Goal: Check status: Check status

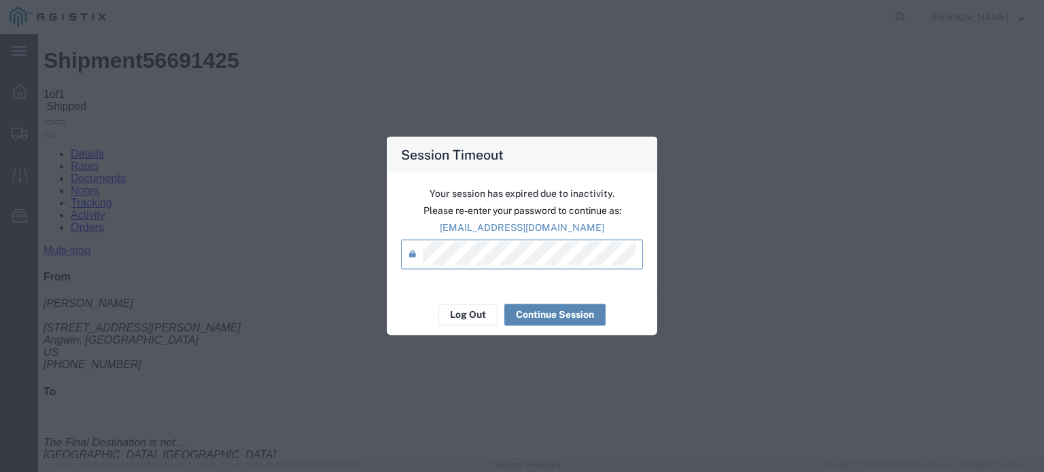
click at [538, 313] on button "Continue Session" at bounding box center [554, 315] width 101 height 22
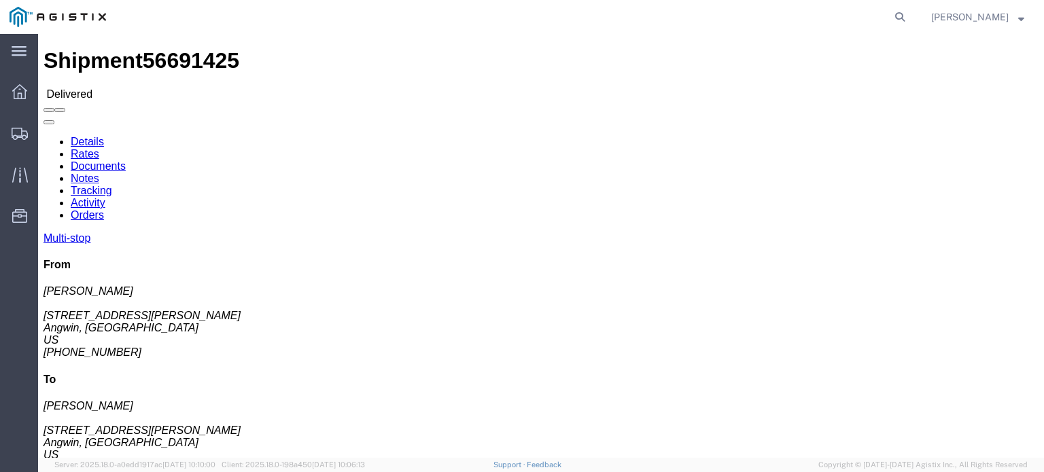
click link "Documents"
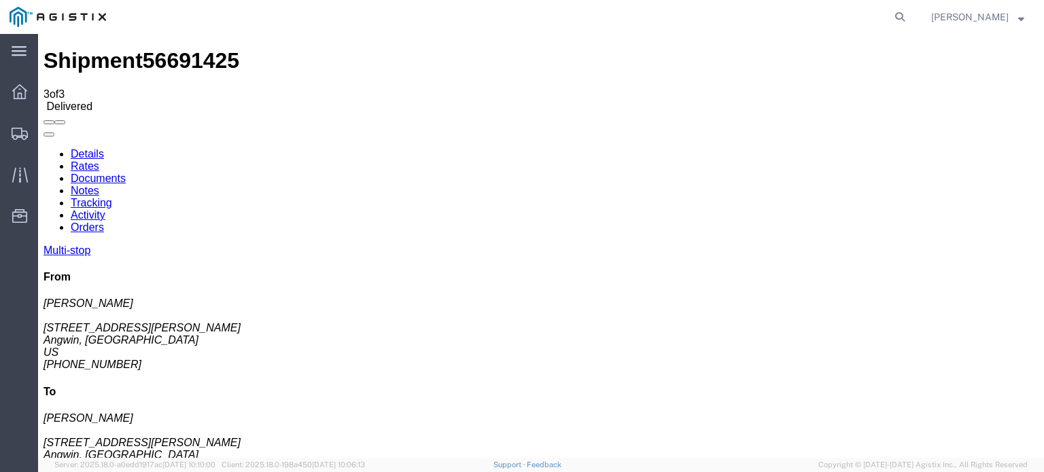
click at [112, 197] on link "Tracking" at bounding box center [91, 203] width 41 height 12
click at [44, 148] on icon at bounding box center [44, 148] width 0 height 0
click at [99, 185] on link "Notes" at bounding box center [85, 191] width 29 height 12
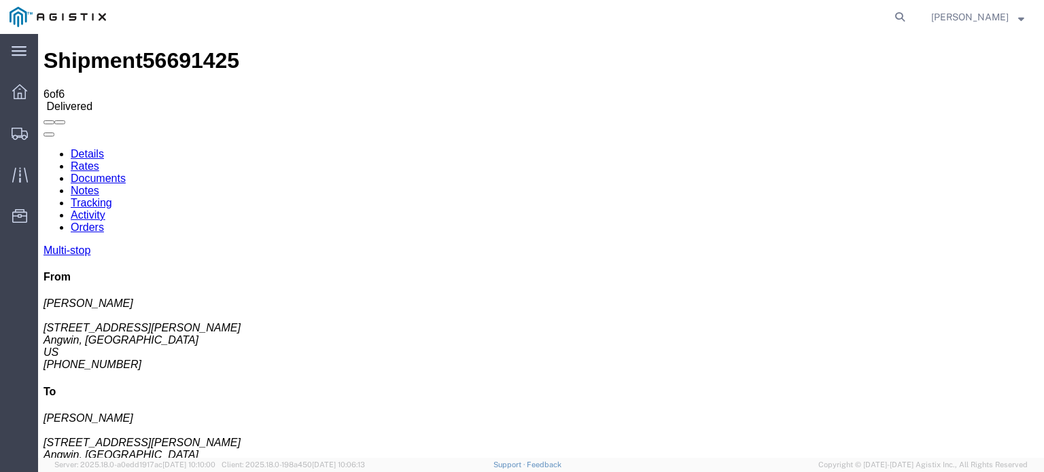
click at [112, 197] on link "Tracking" at bounding box center [91, 203] width 41 height 12
click at [903, 16] on icon at bounding box center [899, 16] width 19 height 19
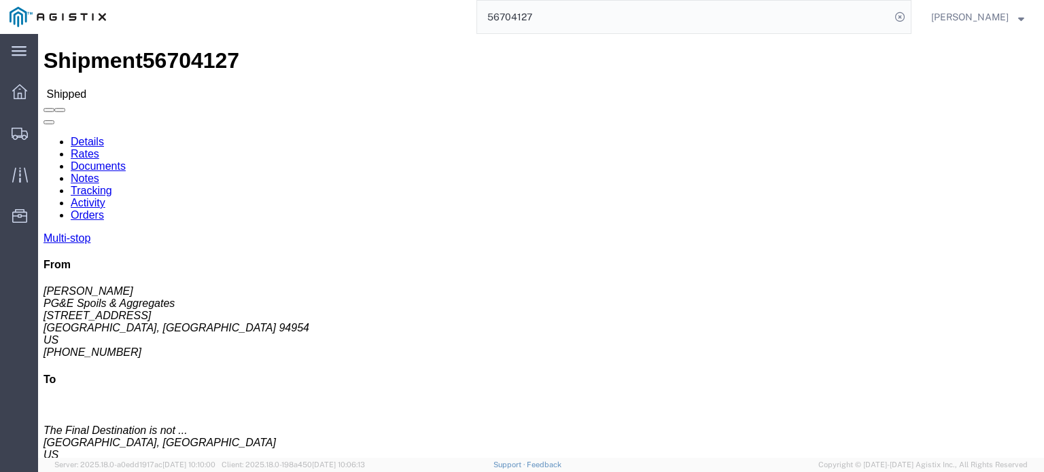
drag, startPoint x: 532, startPoint y: 16, endPoint x: 503, endPoint y: 20, distance: 29.6
click at [503, 20] on input "56704127" at bounding box center [683, 17] width 413 height 33
type input "56691425"
